Goal: Information Seeking & Learning: Find specific fact

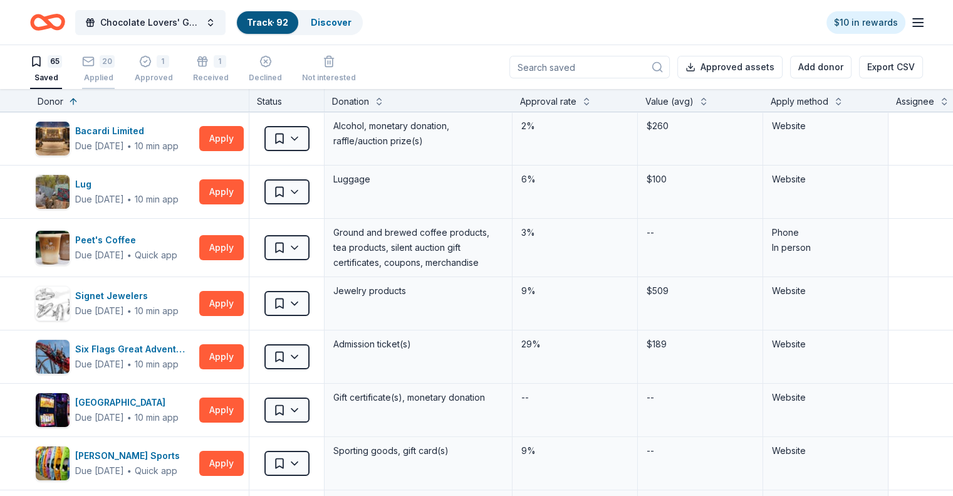
click at [115, 68] on div "20 Applied" at bounding box center [98, 69] width 33 height 28
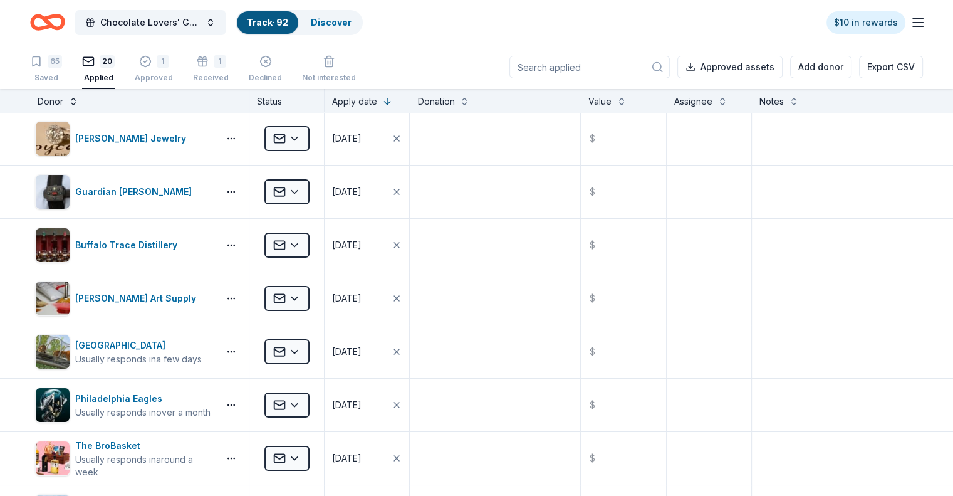
click at [78, 100] on button at bounding box center [73, 100] width 10 height 13
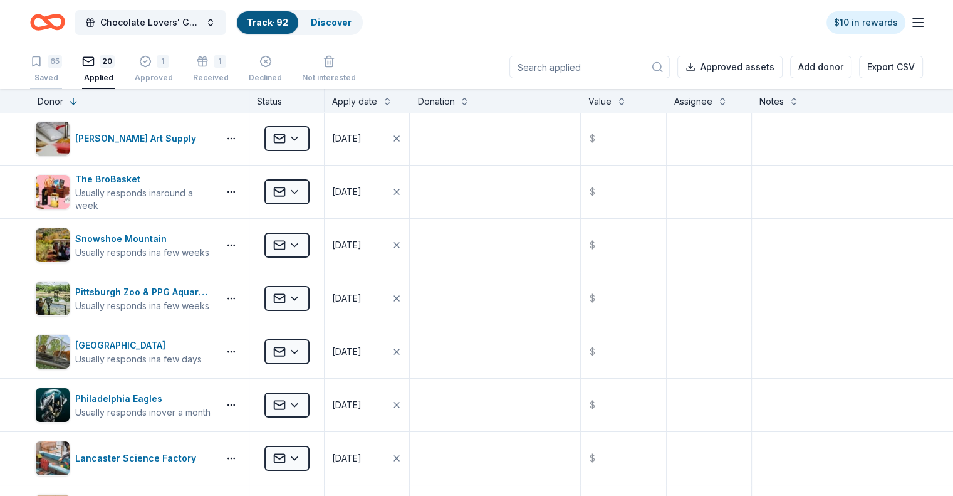
click at [62, 66] on div "65" at bounding box center [55, 61] width 14 height 13
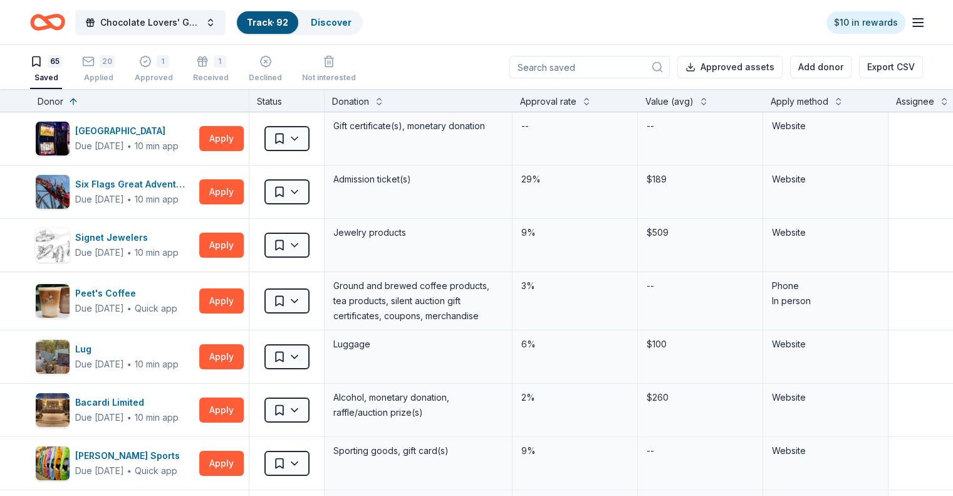
click at [63, 105] on div "Donor" at bounding box center [51, 101] width 26 height 15
click at [78, 97] on button at bounding box center [73, 100] width 10 height 13
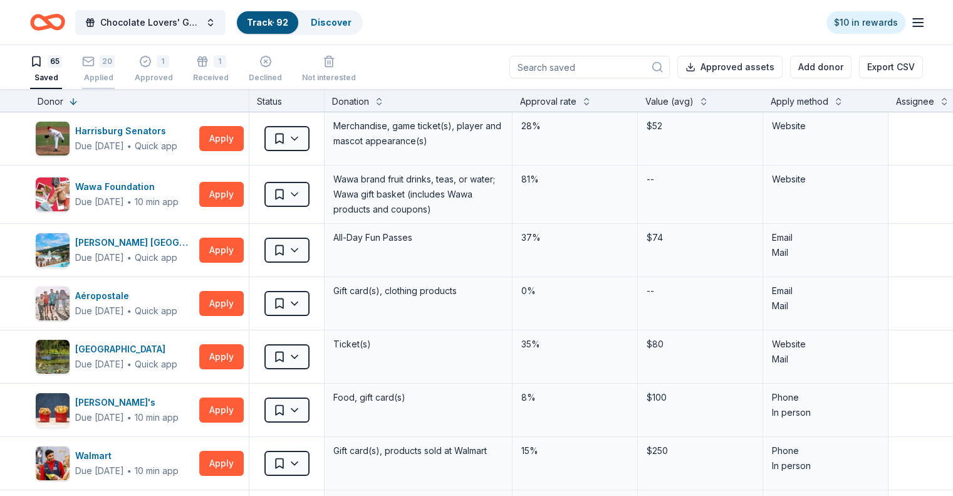
click at [115, 70] on div "20 Applied" at bounding box center [98, 69] width 33 height 28
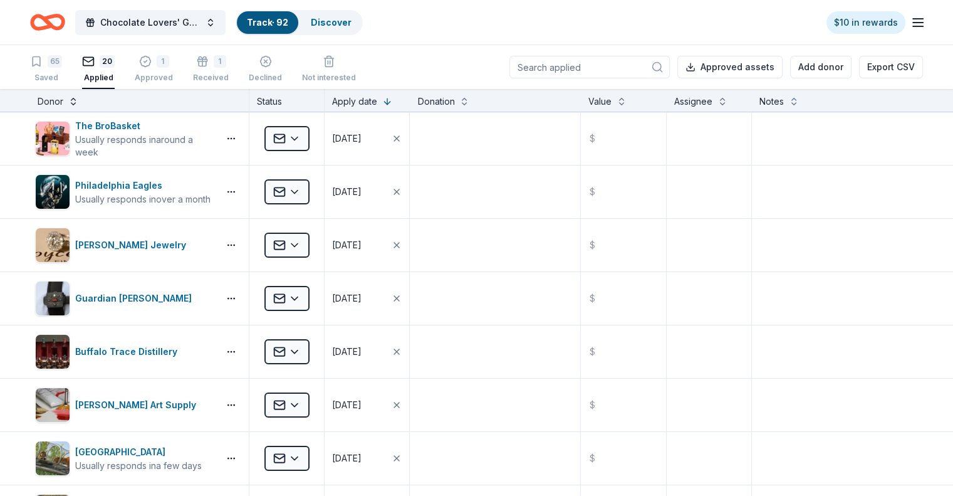
click at [78, 102] on button at bounding box center [73, 100] width 10 height 13
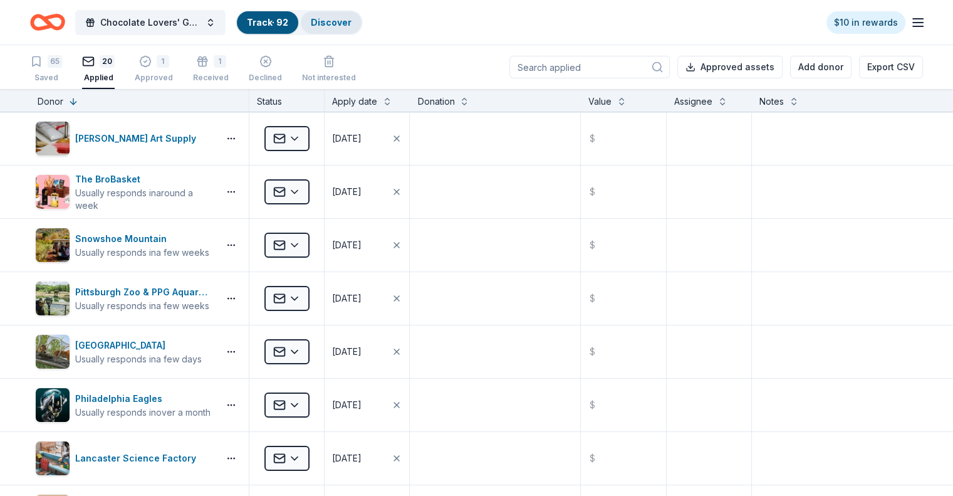
click at [352, 24] on link "Discover" at bounding box center [331, 22] width 41 height 11
click at [349, 15] on div "Discover" at bounding box center [331, 22] width 61 height 23
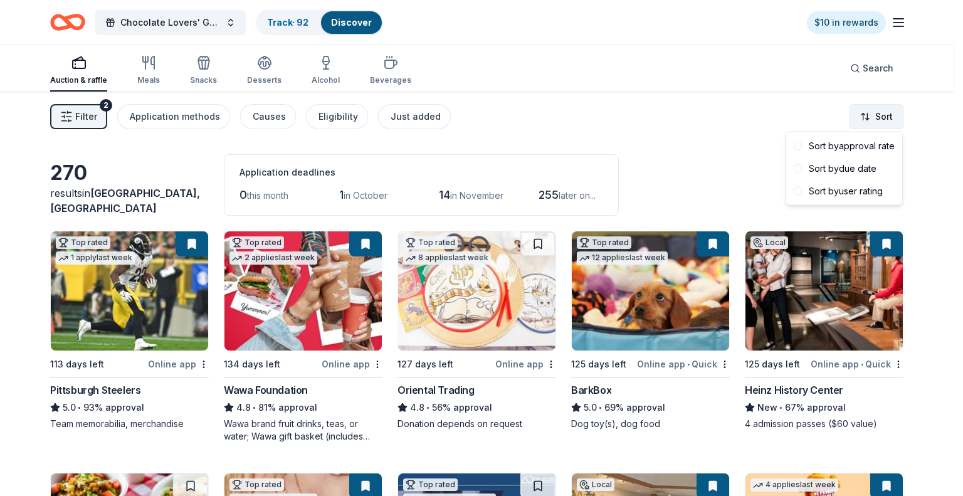
click at [872, 113] on html "Chocolate Lovers' Gala Track · 92 Discover $10 in rewards Auction & raffle Meal…" at bounding box center [481, 248] width 963 height 496
click at [857, 65] on html "Chocolate Lovers' Gala Track · 92 Discover $10 in rewards Auction & raffle Meal…" at bounding box center [481, 248] width 963 height 496
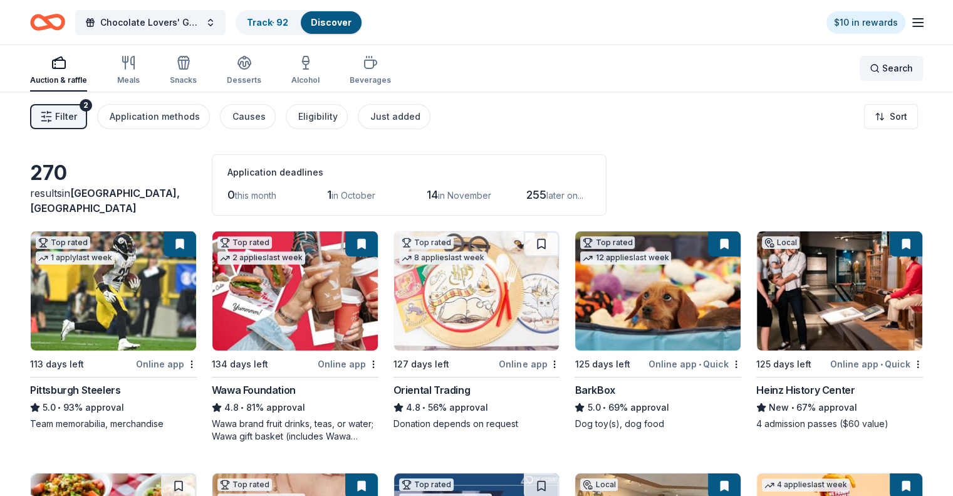
click at [883, 66] on span "Search" at bounding box center [898, 68] width 31 height 15
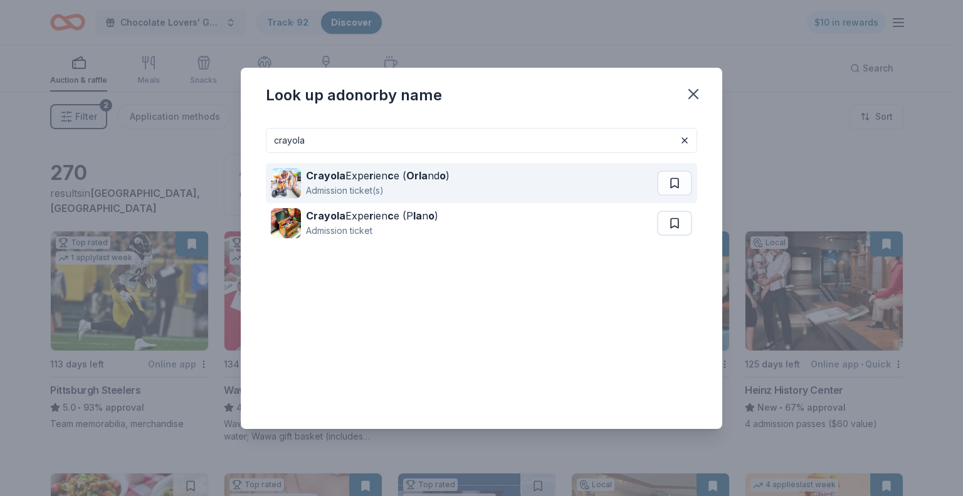
click at [424, 180] on strong "Orla" at bounding box center [416, 175] width 21 height 13
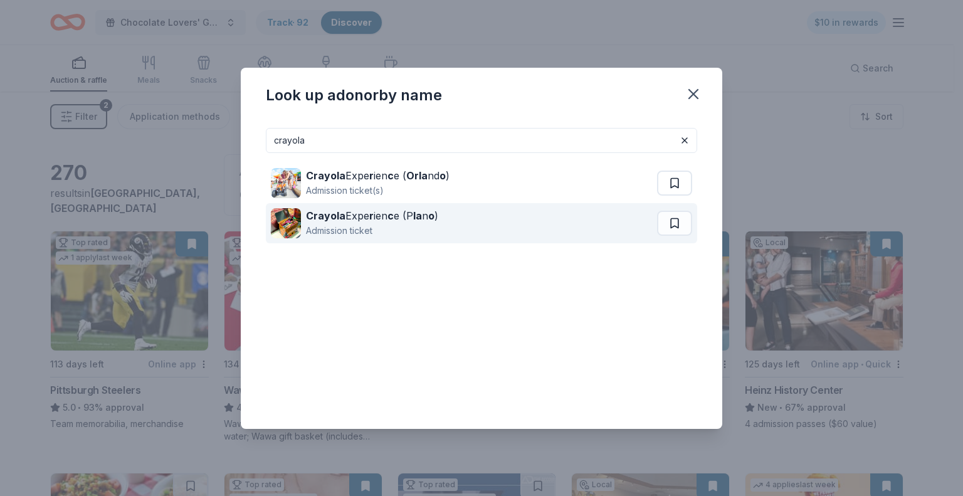
click at [471, 234] on div "Crayola Expe r ien c e (P la n o ) Admission ticket" at bounding box center [464, 223] width 386 height 40
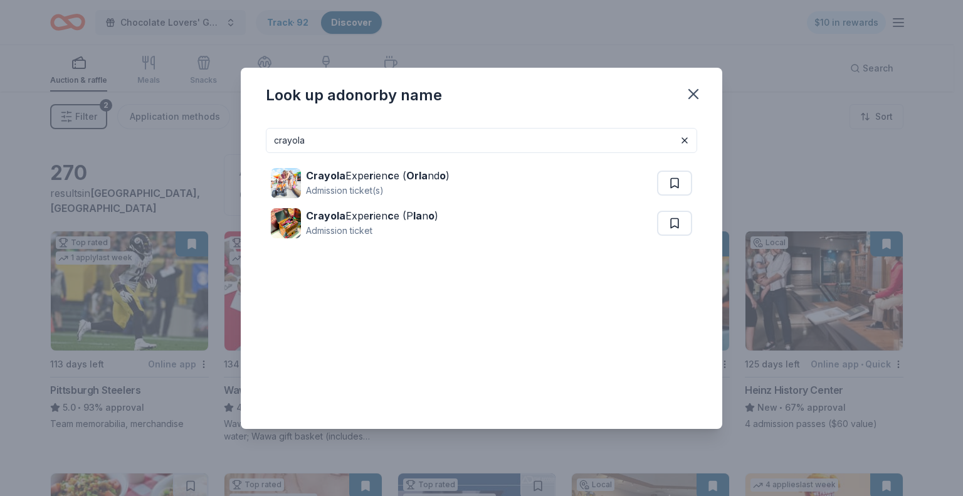
drag, startPoint x: 315, startPoint y: 151, endPoint x: 266, endPoint y: 137, distance: 51.6
click at [267, 135] on input "crayola" at bounding box center [481, 140] width 431 height 25
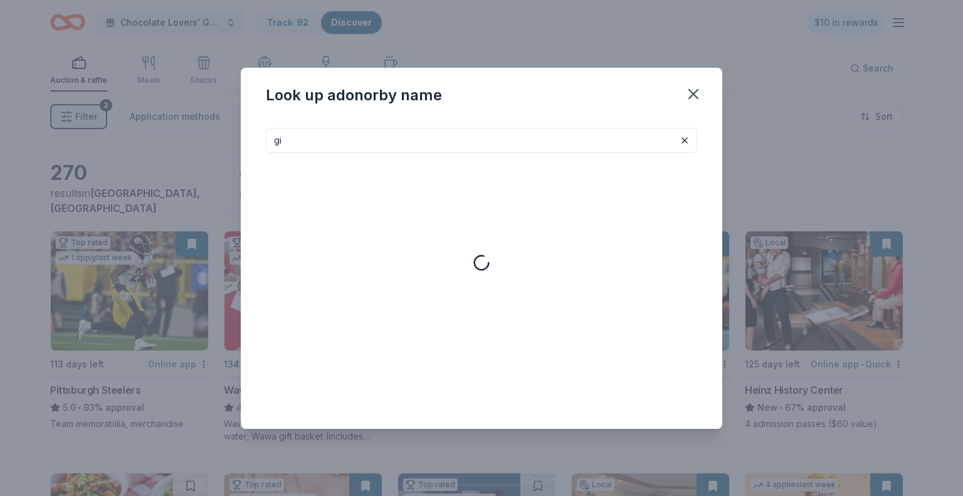
type input "g"
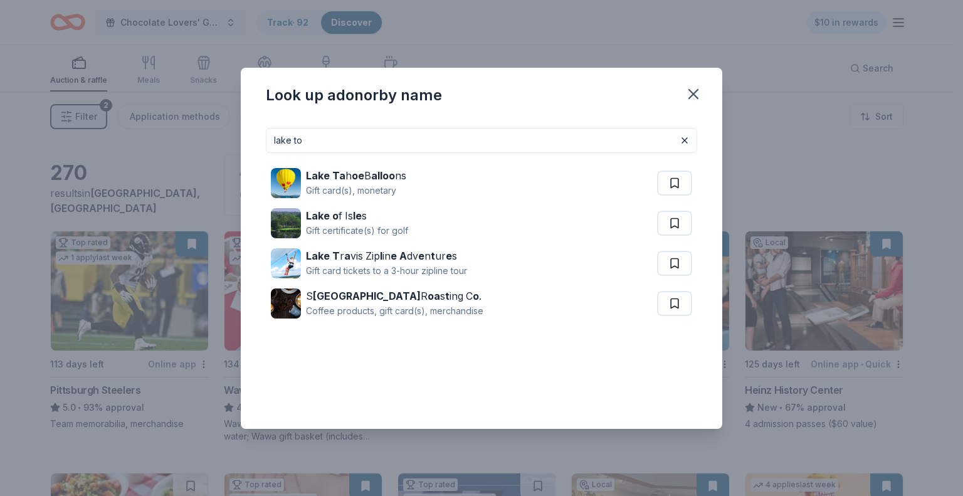
drag, startPoint x: 308, startPoint y: 135, endPoint x: 256, endPoint y: 137, distance: 52.7
click at [256, 137] on div "lake to Lake Ta h oe B alloo ns Gift card(s), monetary Lake o f Is le s Gift ce…" at bounding box center [481, 273] width 481 height 311
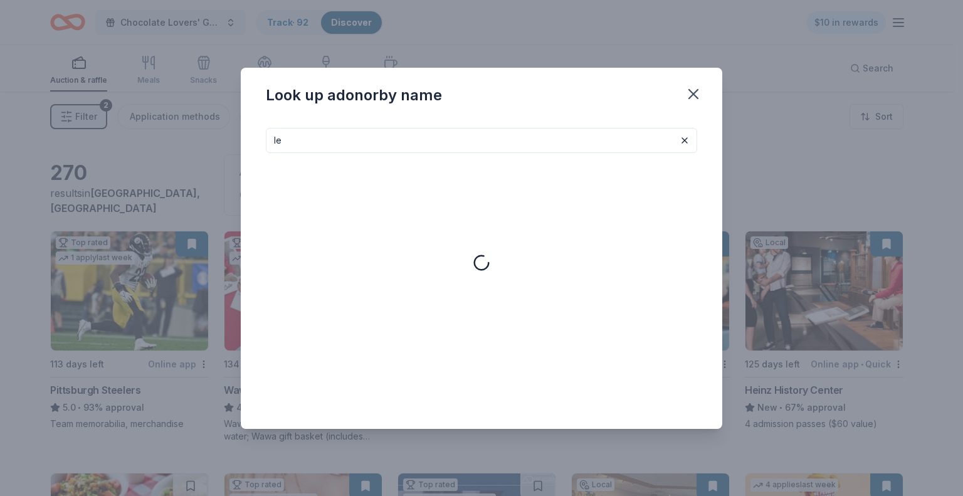
type input "l"
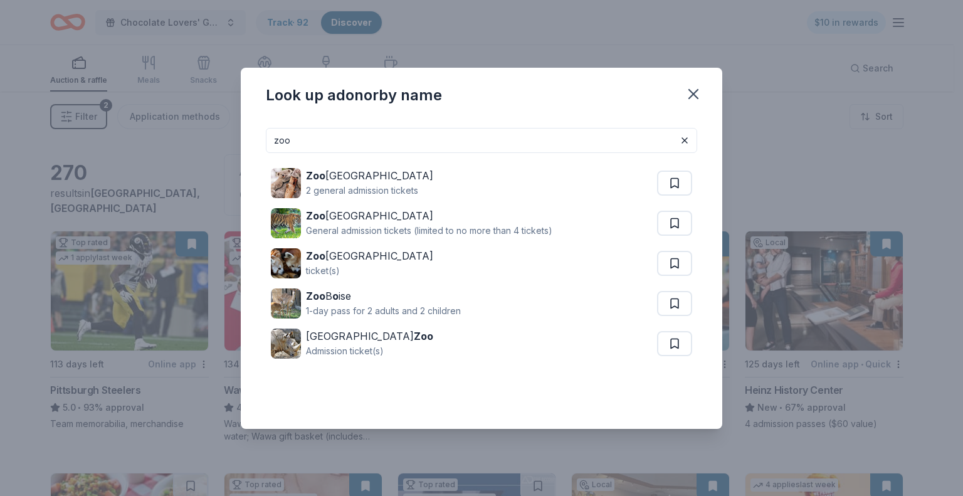
drag, startPoint x: 300, startPoint y: 140, endPoint x: 223, endPoint y: 142, distance: 77.1
click at [224, 142] on div "Look up a donor by name zoo Zoo Tampa 2 general admission tickets Zoo Miami Gen…" at bounding box center [481, 248] width 963 height 496
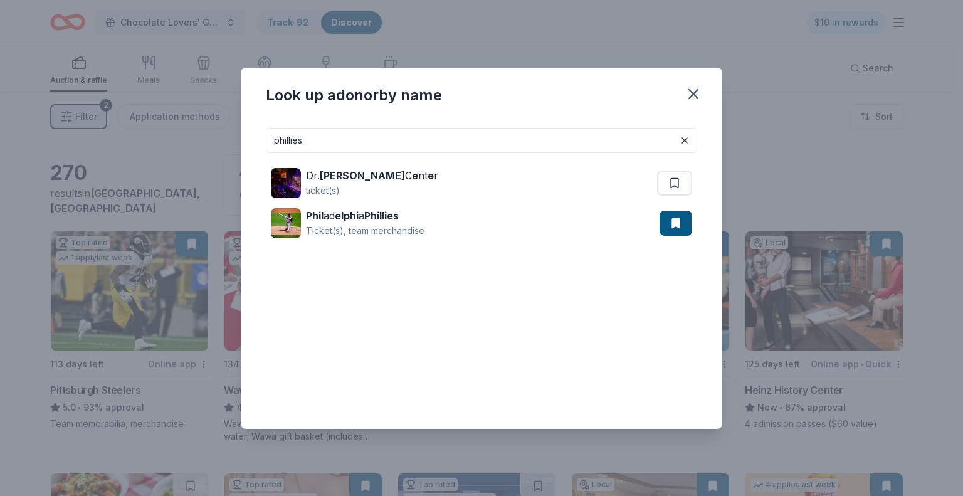
click at [362, 140] on input "phillies" at bounding box center [481, 140] width 431 height 25
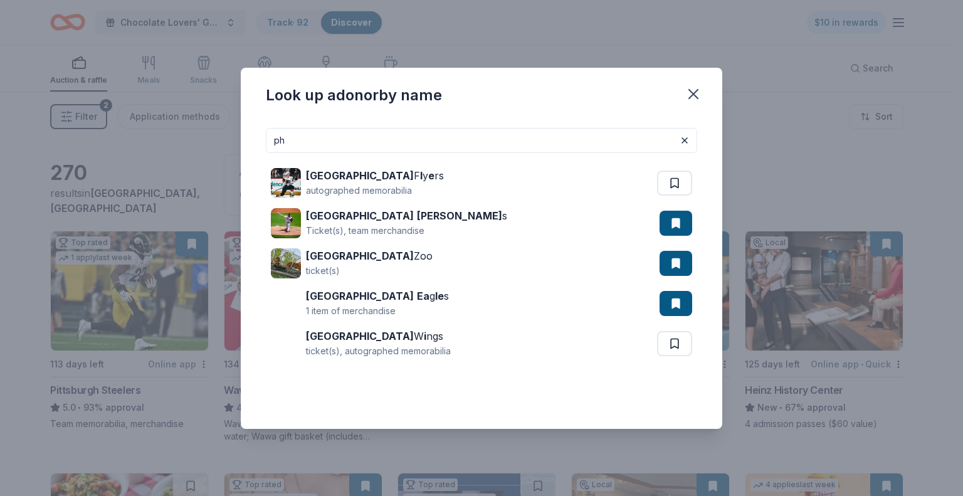
type input "p"
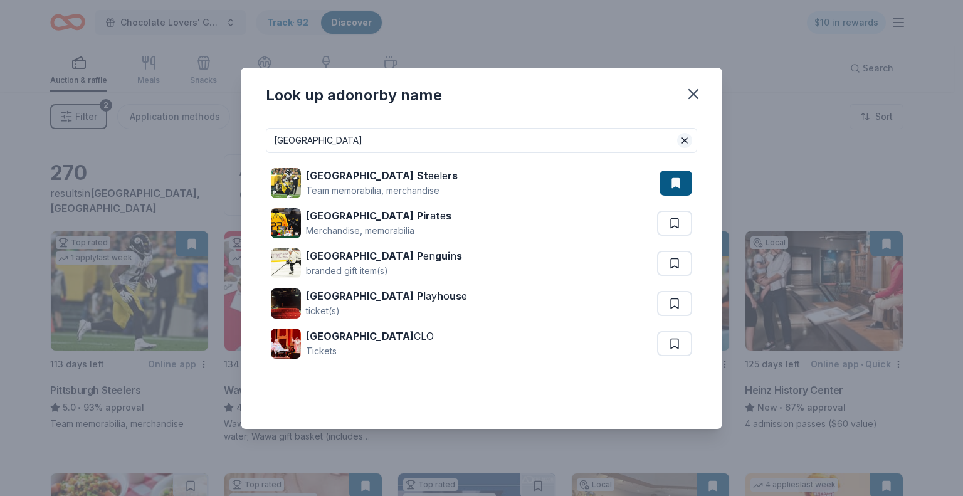
type input "Pittsburgh"
click at [687, 137] on button at bounding box center [684, 140] width 15 height 15
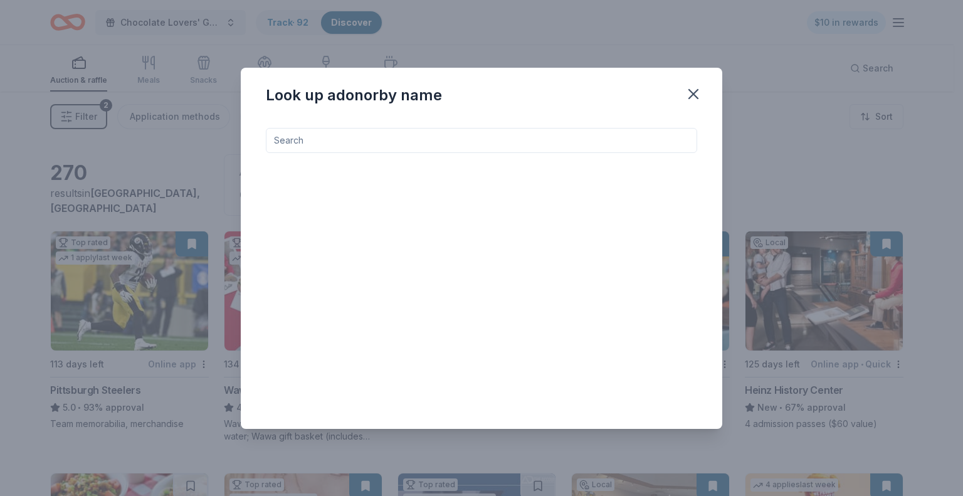
click at [477, 135] on input at bounding box center [481, 140] width 431 height 25
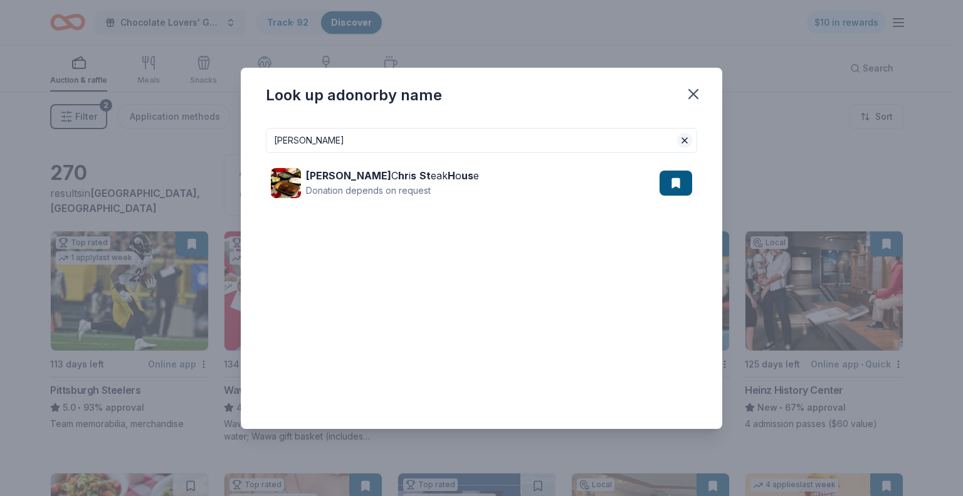
type input "ruth's"
click at [687, 136] on button at bounding box center [684, 140] width 15 height 15
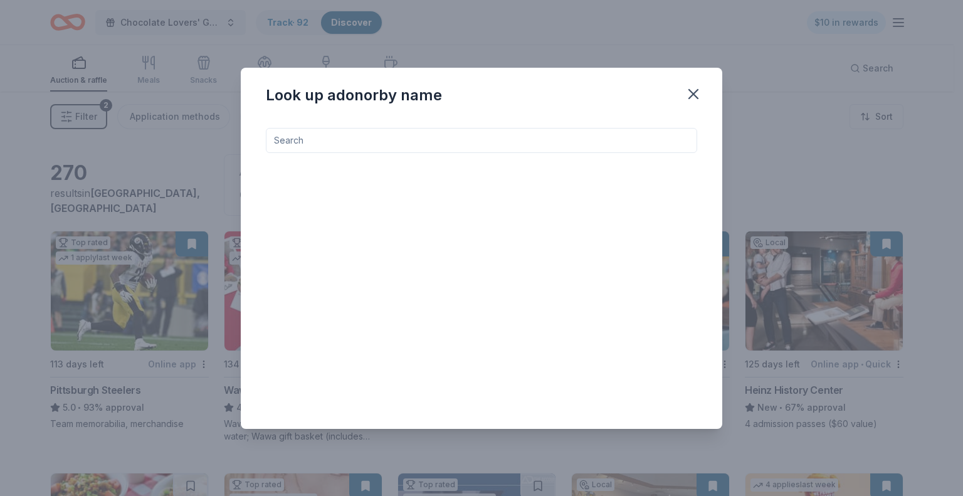
click at [594, 147] on input at bounding box center [481, 140] width 431 height 25
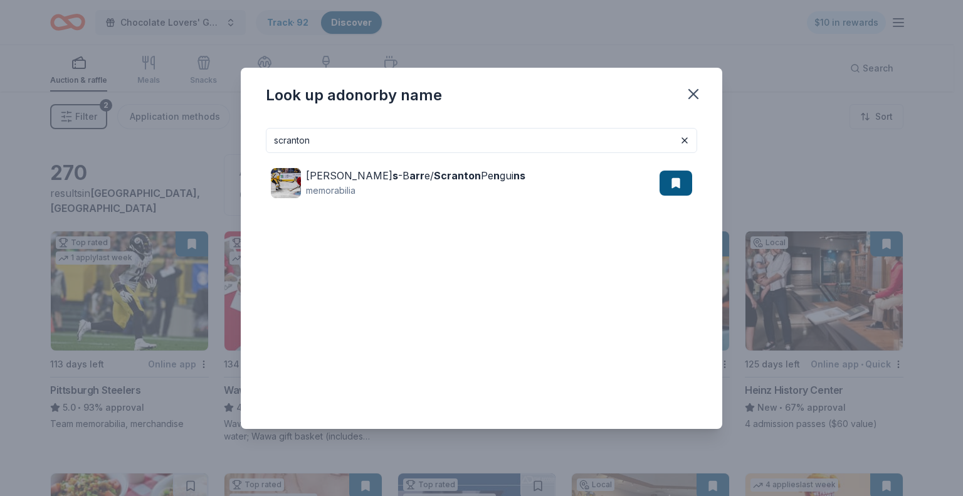
drag, startPoint x: 333, startPoint y: 142, endPoint x: 254, endPoint y: 127, distance: 80.9
click at [254, 127] on div "scranton Wilke s -B arr e/ Scranton Pe n gui ns memorabilia" at bounding box center [481, 273] width 481 height 311
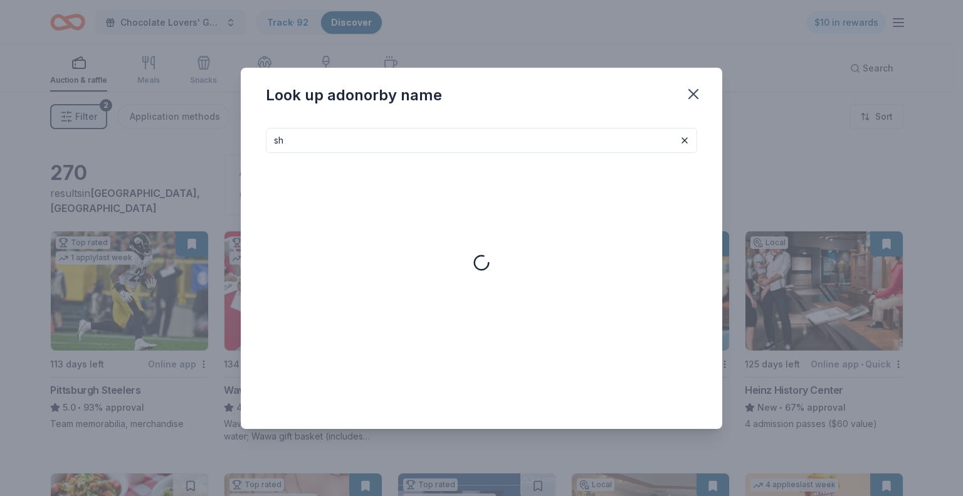
type input "s"
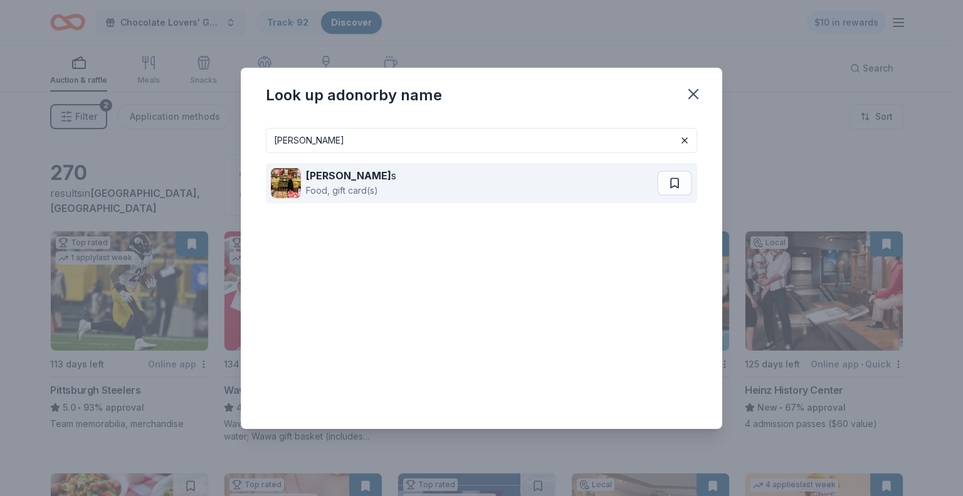
click at [675, 182] on button at bounding box center [674, 182] width 35 height 25
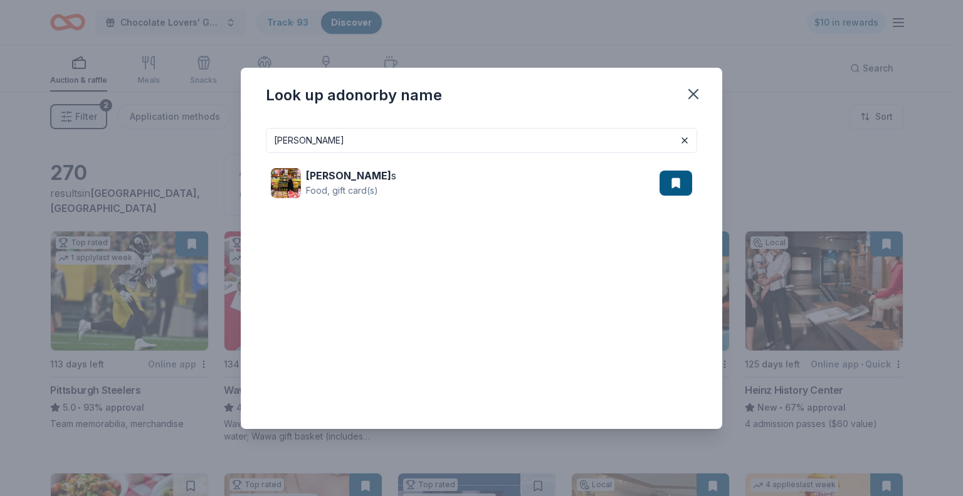
drag, startPoint x: 322, startPoint y: 137, endPoint x: 190, endPoint y: 138, distance: 131.6
click at [192, 139] on div "Look up a donor by name wegman Wegman s Food, gift card(s)" at bounding box center [481, 248] width 963 height 496
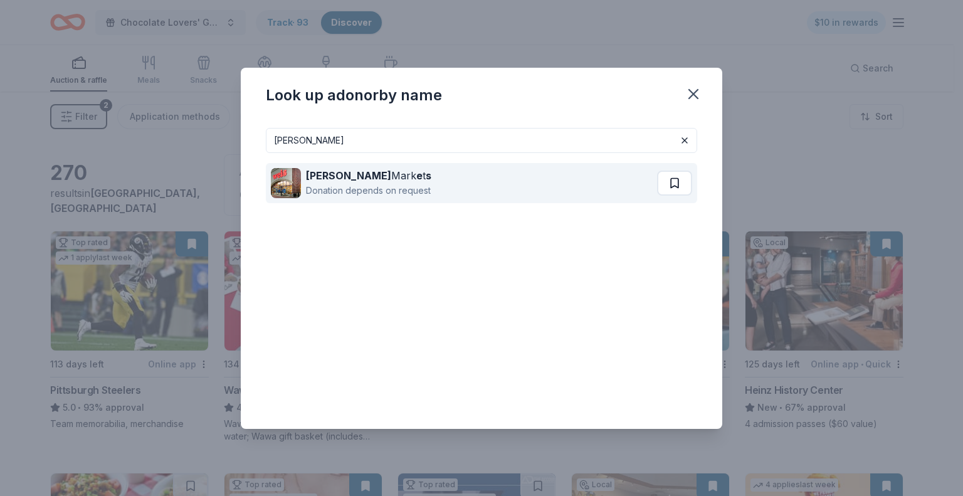
type input "weis"
click at [676, 186] on button at bounding box center [674, 182] width 35 height 25
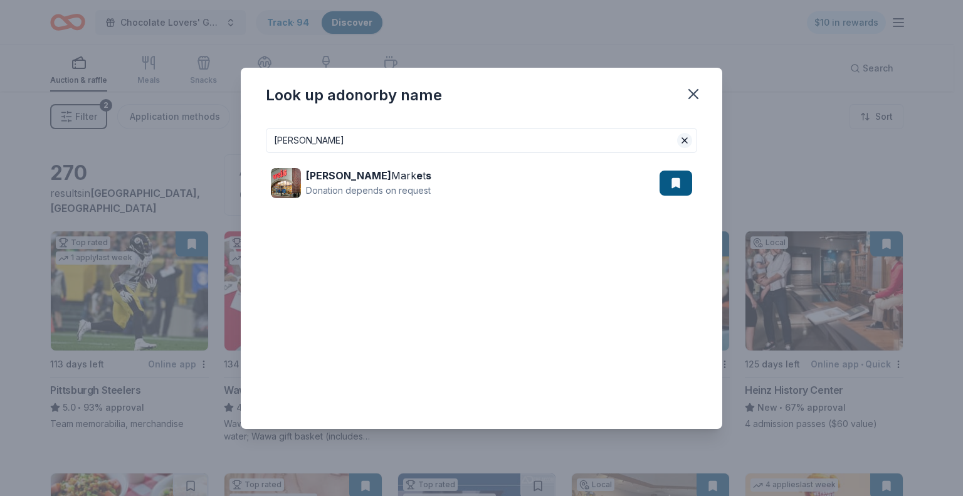
click at [682, 141] on button at bounding box center [684, 140] width 15 height 15
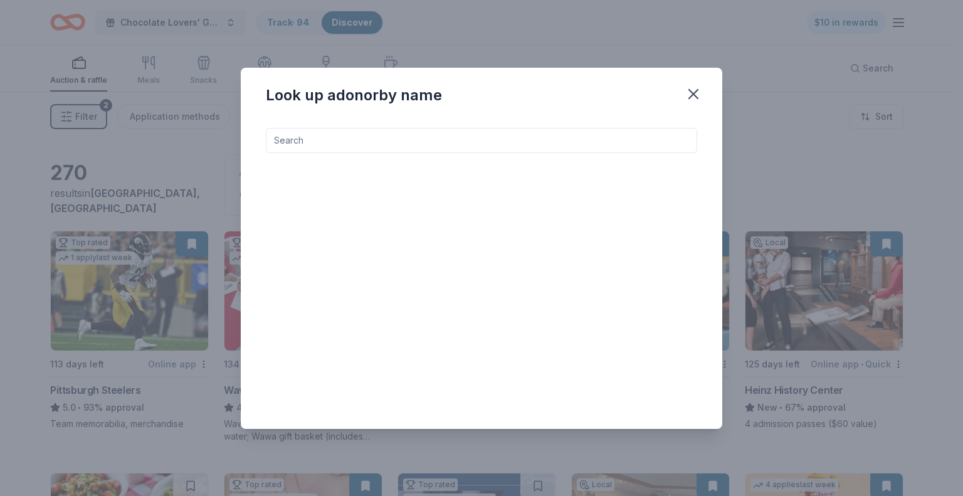
click at [581, 145] on input at bounding box center [481, 140] width 431 height 25
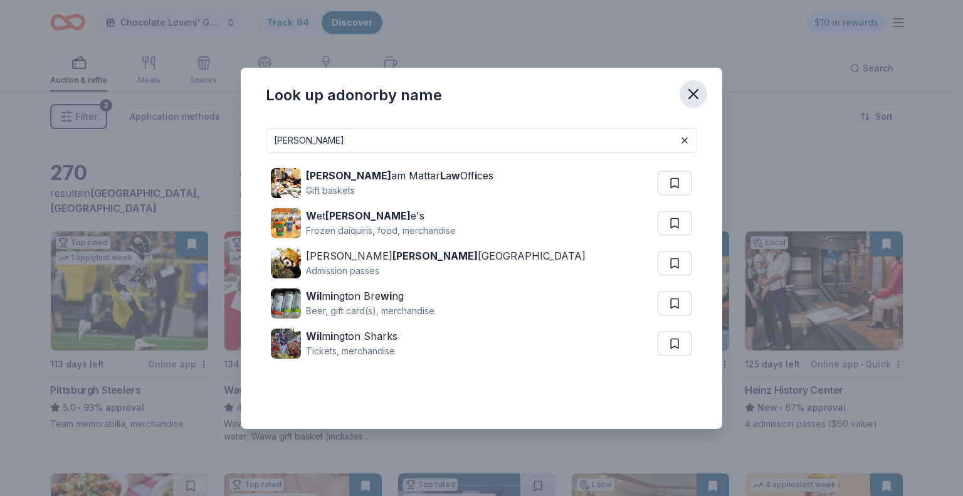
type input "willi"
click at [693, 94] on icon "button" at bounding box center [693, 94] width 9 height 9
